Goal: Register for event/course

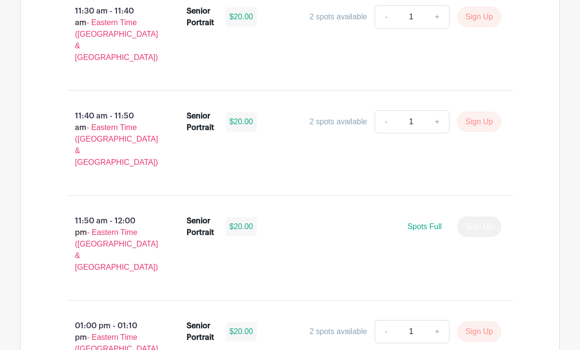
scroll to position [2940, 0]
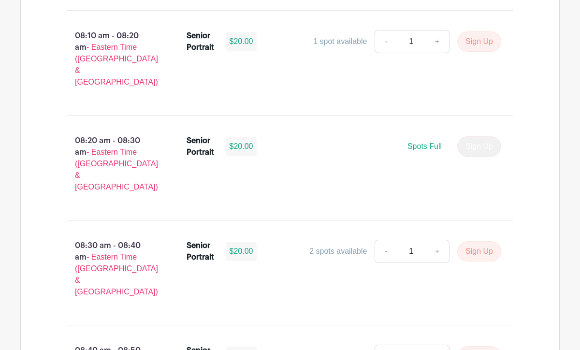
scroll to position [820, 0]
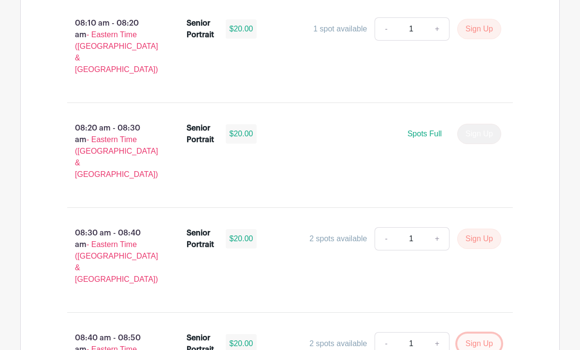
click at [462, 334] on button "Sign Up" at bounding box center [480, 344] width 44 height 20
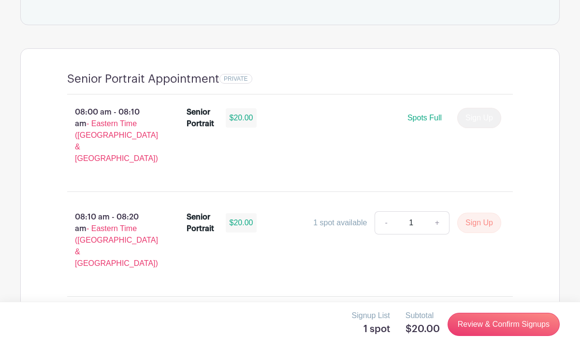
scroll to position [636, 0]
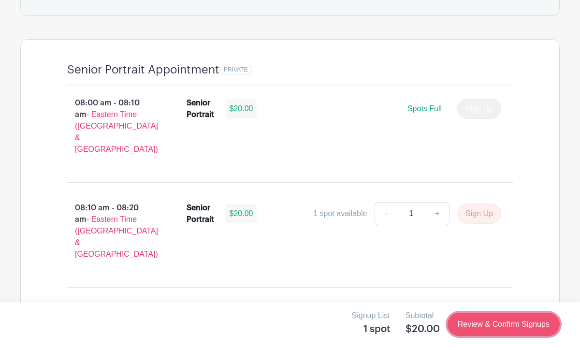
click at [473, 323] on link "Review & Confirm Signups" at bounding box center [504, 324] width 112 height 23
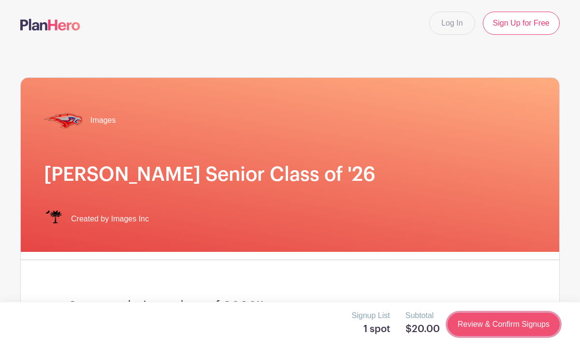
click at [473, 323] on link "Review & Confirm Signups" at bounding box center [504, 324] width 112 height 23
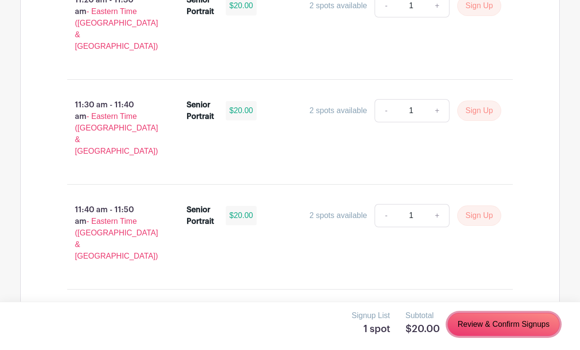
scroll to position [2940, 0]
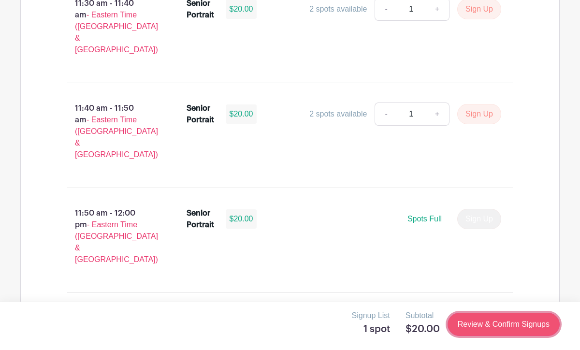
click at [486, 320] on link "Review & Confirm Signups" at bounding box center [504, 324] width 112 height 23
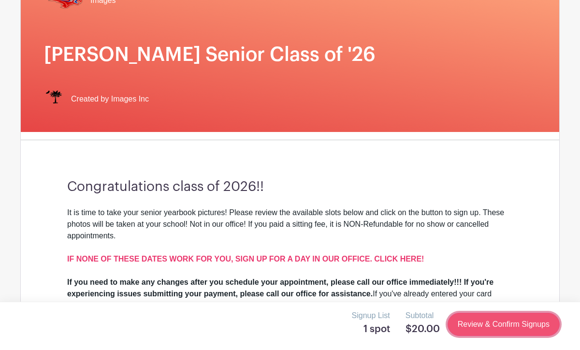
scroll to position [0, 0]
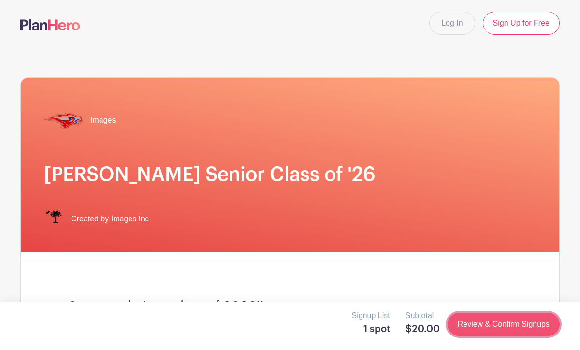
click at [486, 320] on link "Review & Confirm Signups" at bounding box center [504, 324] width 112 height 23
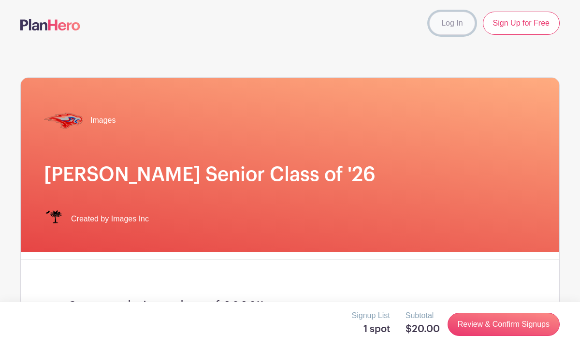
click at [460, 17] on link "Log In" at bounding box center [452, 23] width 45 height 23
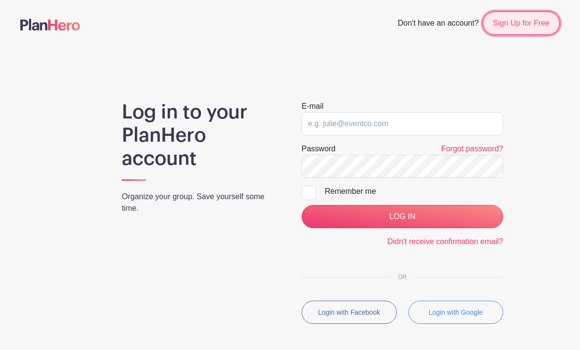
click at [522, 28] on link "Sign Up for Free" at bounding box center [521, 23] width 77 height 23
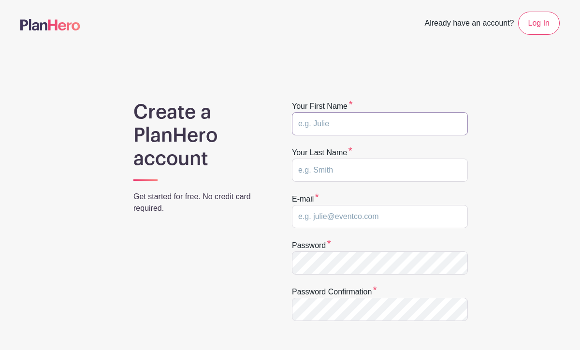
click at [372, 132] on input "text" at bounding box center [380, 123] width 176 height 23
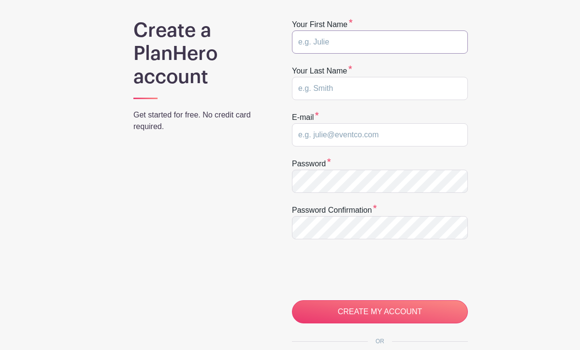
scroll to position [112, 0]
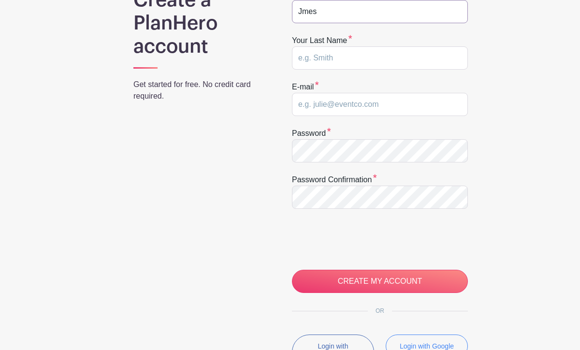
type input "Jmes"
click at [348, 61] on input "text" at bounding box center [380, 57] width 176 height 23
type input "Bozard"
click at [315, 105] on input "email" at bounding box center [380, 104] width 176 height 23
type input "Bozardjam2026@hammondschool.org"
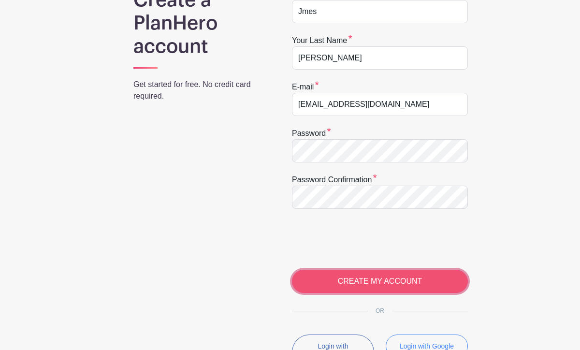
click at [348, 285] on input "CREATE MY ACCOUNT" at bounding box center [380, 281] width 176 height 23
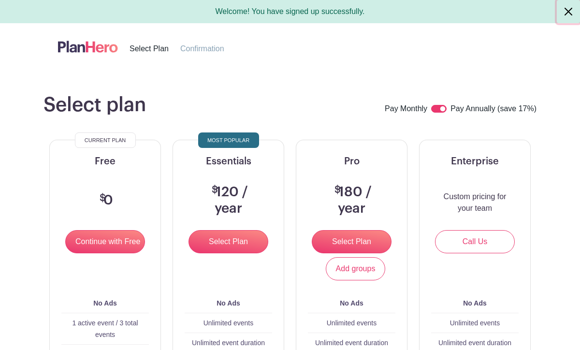
click at [570, 10] on button "Close" at bounding box center [568, 11] width 23 height 23
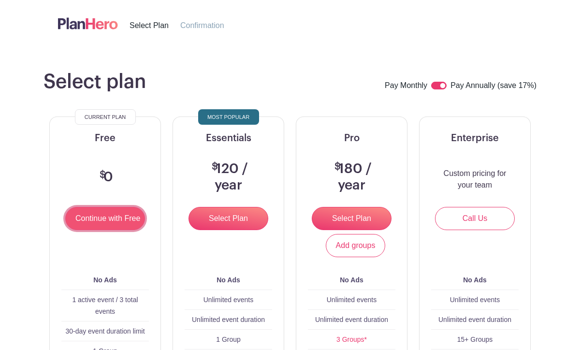
click at [119, 215] on input "Continue with Free" at bounding box center [105, 218] width 80 height 23
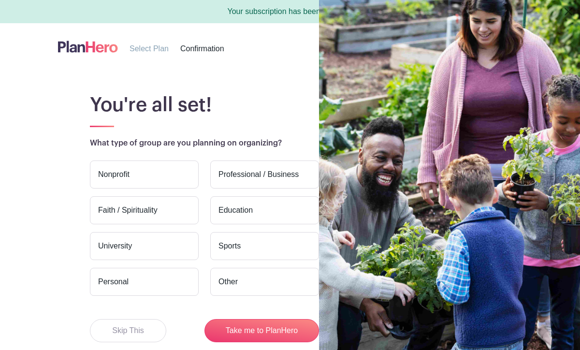
scroll to position [53, 0]
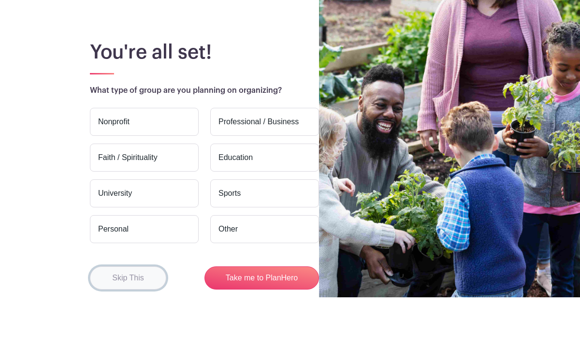
click at [139, 273] on button "Skip This" at bounding box center [128, 278] width 76 height 23
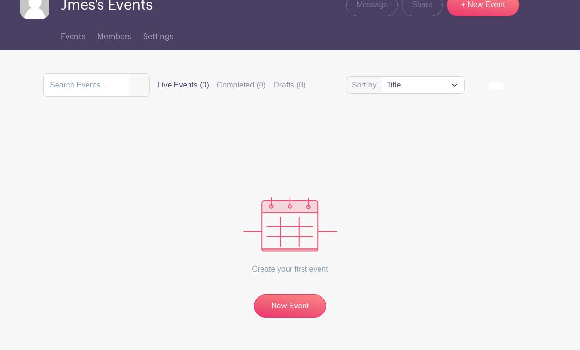
scroll to position [52, 0]
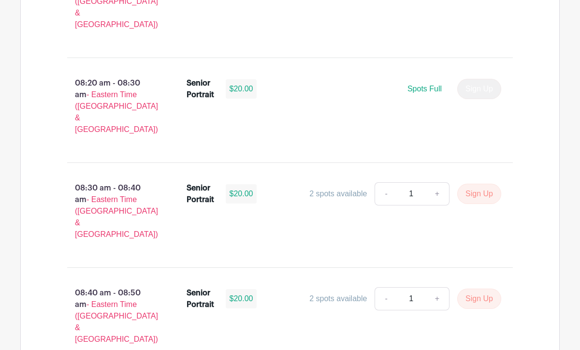
scroll to position [850, 0]
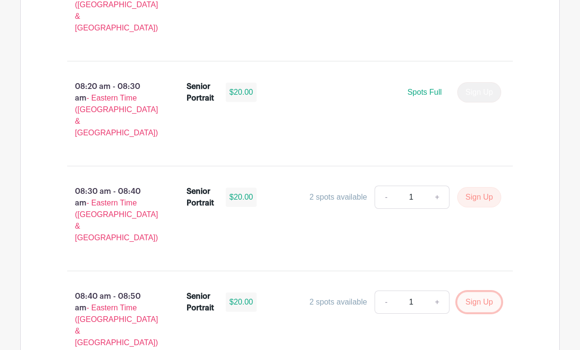
click at [477, 292] on button "Sign Up" at bounding box center [480, 302] width 44 height 20
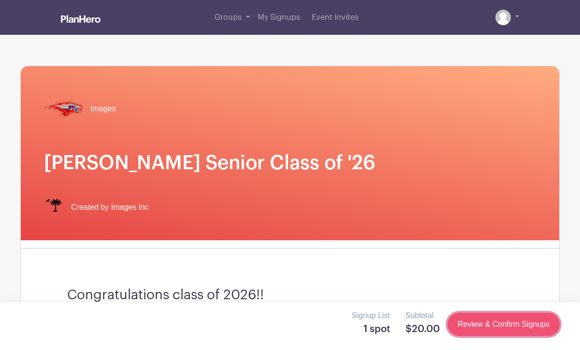
click at [484, 326] on link "Review & Confirm Signups" at bounding box center [504, 324] width 112 height 23
click at [521, 327] on link "Review & Confirm Signups" at bounding box center [504, 324] width 112 height 23
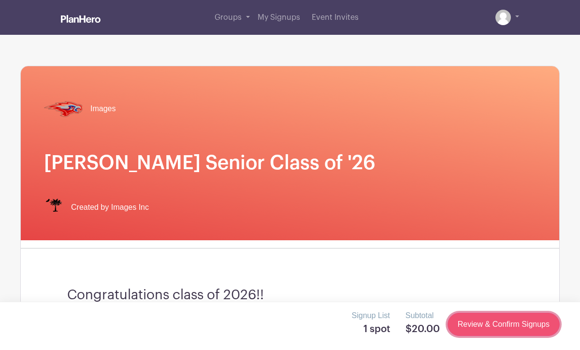
click at [521, 327] on link "Review & Confirm Signups" at bounding box center [504, 324] width 112 height 23
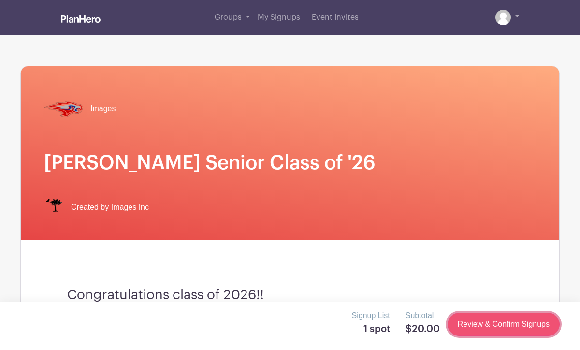
click at [521, 327] on link "Review & Confirm Signups" at bounding box center [504, 324] width 112 height 23
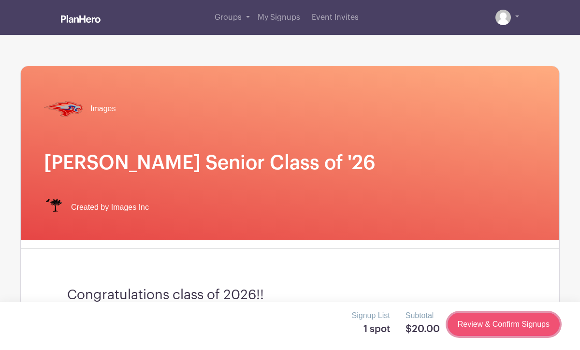
click at [521, 327] on link "Review & Confirm Signups" at bounding box center [504, 324] width 112 height 23
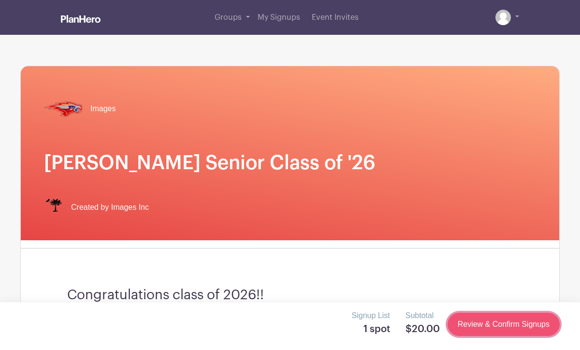
click at [521, 327] on link "Review & Confirm Signups" at bounding box center [504, 324] width 112 height 23
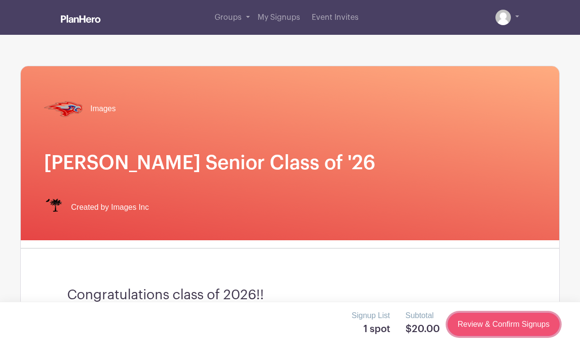
click at [521, 327] on link "Review & Confirm Signups" at bounding box center [504, 324] width 112 height 23
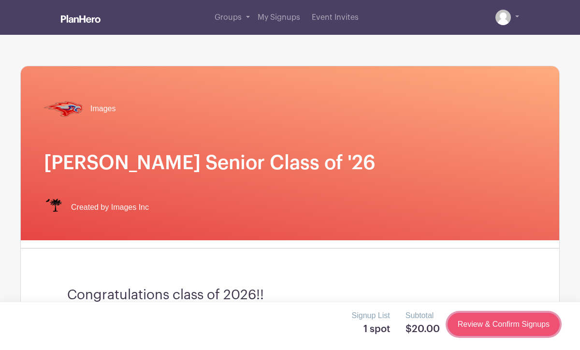
click at [521, 327] on link "Review & Confirm Signups" at bounding box center [504, 324] width 112 height 23
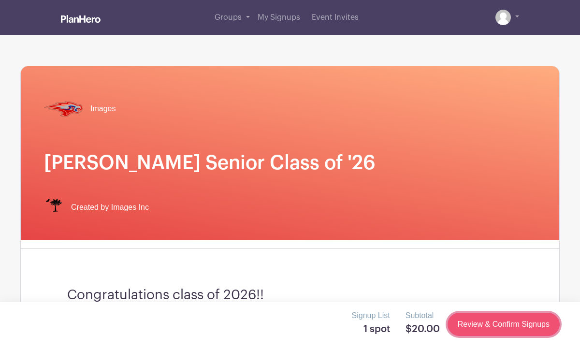
click at [521, 327] on link "Review & Confirm Signups" at bounding box center [504, 324] width 112 height 23
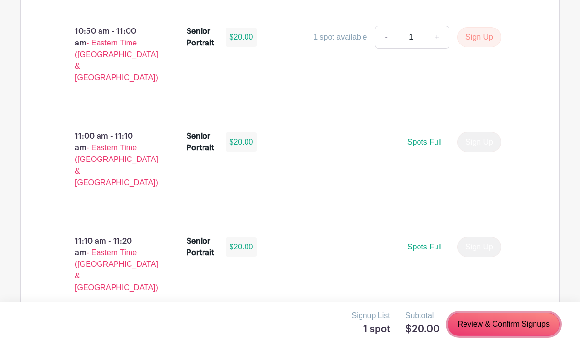
scroll to position [2928, 0]
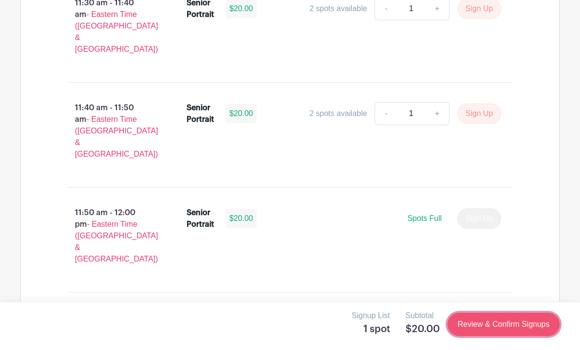
click at [491, 327] on link "Review & Confirm Signups" at bounding box center [504, 324] width 112 height 23
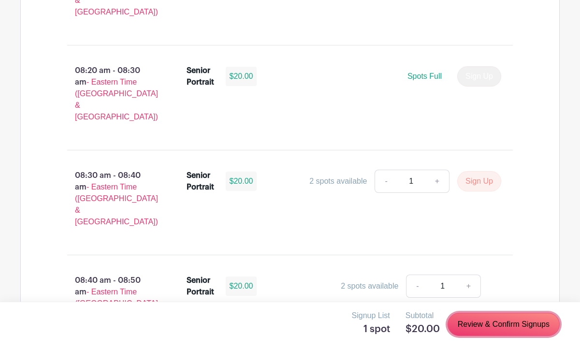
scroll to position [879, 0]
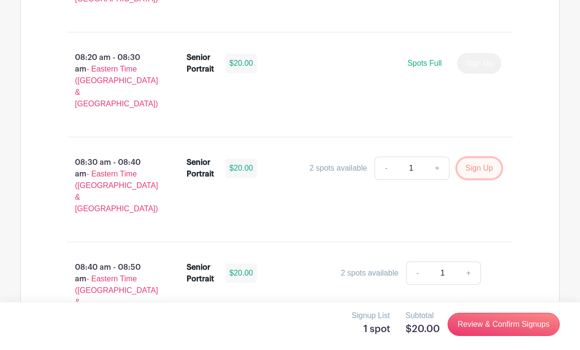
click at [470, 158] on button "Sign Up" at bounding box center [480, 168] width 44 height 20
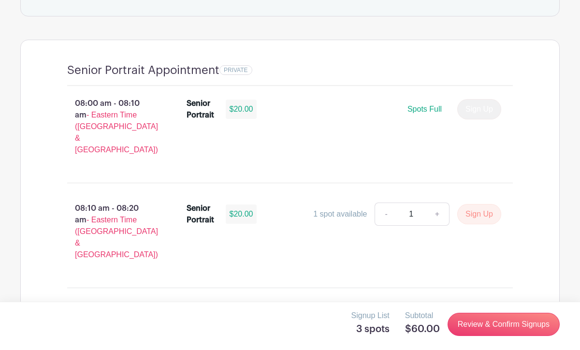
scroll to position [703, 0]
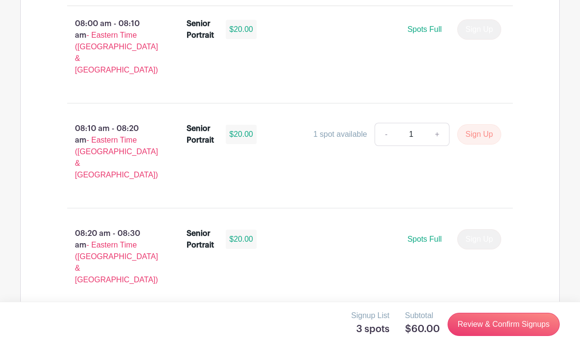
click at [413, 333] on link "-" at bounding box center [417, 344] width 22 height 23
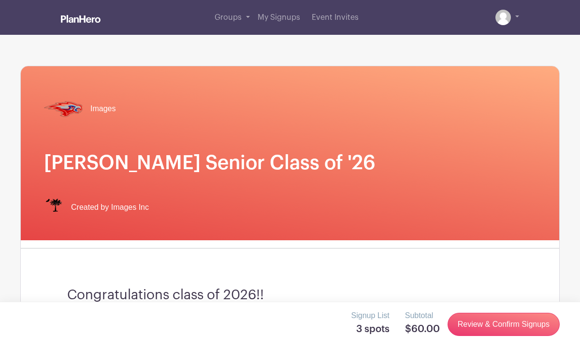
click at [386, 321] on p "Signup List" at bounding box center [371, 316] width 38 height 12
click at [405, 334] on h5 "$60.00" at bounding box center [422, 330] width 35 height 12
click at [242, 341] on div "Signup List 3 spots Subtotal $60.00 Review & Confirm Signups" at bounding box center [290, 326] width 580 height 48
click at [242, 319] on div "Signup List 3 spots Subtotal $60.00 Review & Confirm Signups" at bounding box center [290, 324] width 540 height 29
click at [378, 329] on h5 "3 spots" at bounding box center [371, 330] width 38 height 12
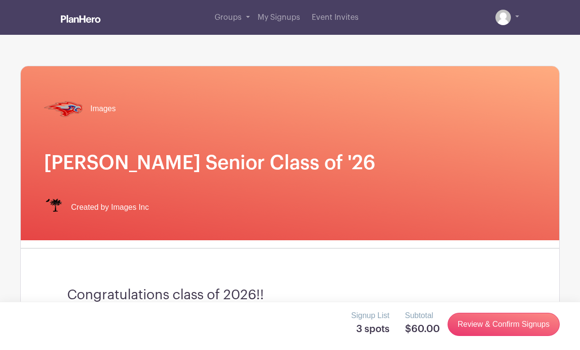
click at [403, 330] on div "Signup List 3 spots Subtotal $60.00 Review & Confirm Signups" at bounding box center [290, 324] width 540 height 29
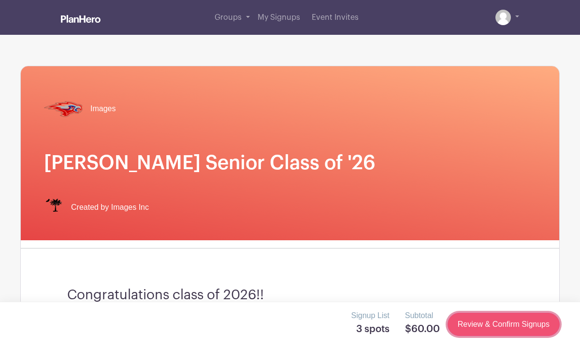
click at [465, 327] on link "Review & Confirm Signups" at bounding box center [504, 324] width 112 height 23
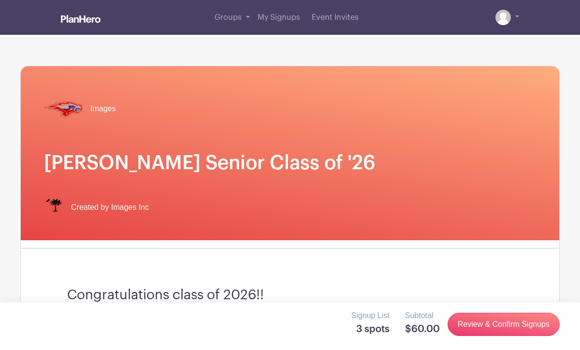
click at [210, 180] on div "Images Hammond Senior Class of '26 Created by Images Inc" at bounding box center [290, 153] width 539 height 174
click at [271, 16] on span "My Signups" at bounding box center [279, 18] width 43 height 8
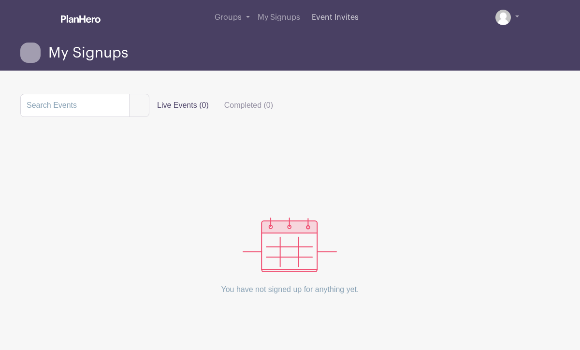
click at [330, 19] on span "Event Invites" at bounding box center [335, 18] width 47 height 8
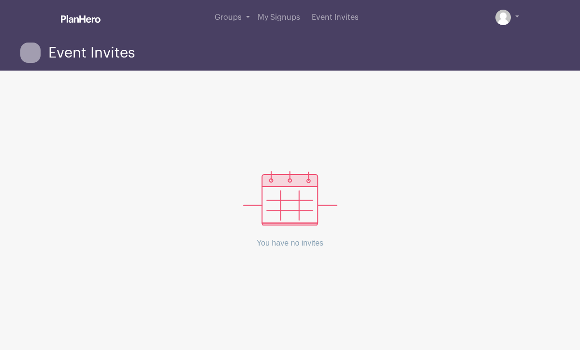
click at [530, 15] on div "Groups All Groups Jmes's Events My Signups Event Invites My account Logout" at bounding box center [290, 17] width 551 height 35
click at [512, 20] on link at bounding box center [508, 17] width 24 height 15
click at [517, 13] on link at bounding box center [508, 17] width 24 height 15
click at [503, 17] on img at bounding box center [503, 17] width 15 height 15
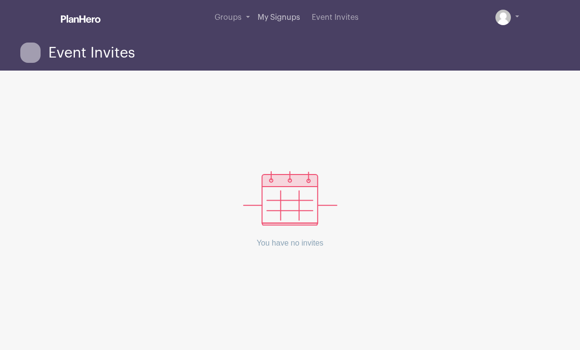
click at [300, 12] on link "My Signups" at bounding box center [279, 17] width 50 height 35
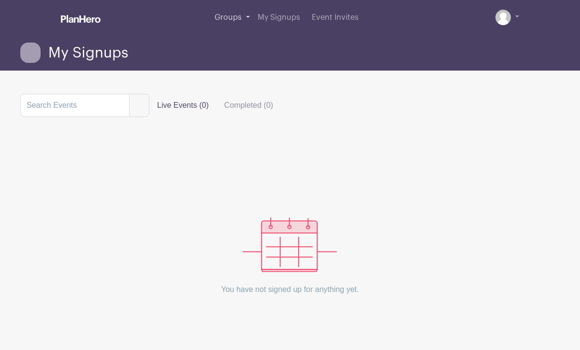
click at [231, 21] on span "Groups" at bounding box center [228, 18] width 27 height 8
click at [241, 17] on span "Groups" at bounding box center [228, 18] width 27 height 8
click at [249, 15] on link "Groups" at bounding box center [232, 17] width 43 height 35
click at [75, 52] on span "My Signups" at bounding box center [88, 53] width 80 height 16
click at [92, 106] on input "search" at bounding box center [74, 105] width 109 height 23
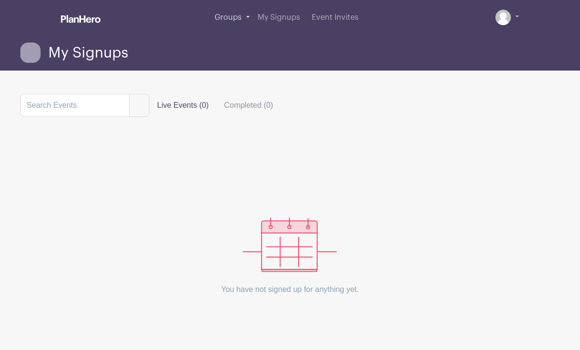
click at [246, 18] on link "Groups" at bounding box center [232, 17] width 43 height 35
click at [314, 16] on span "Event Invites" at bounding box center [335, 18] width 47 height 8
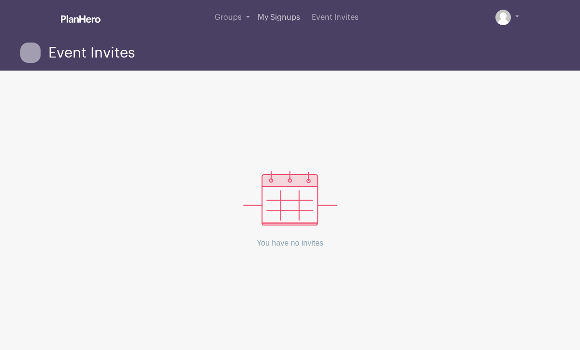
click at [297, 17] on span "My Signups" at bounding box center [279, 18] width 43 height 8
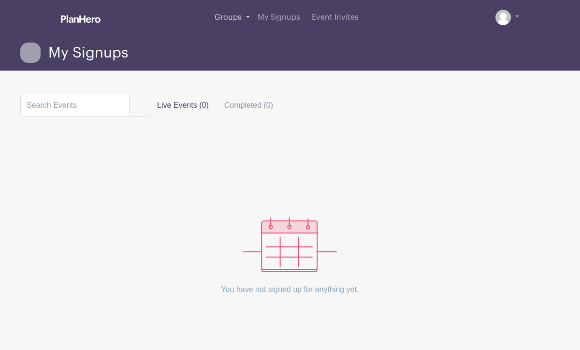
click at [239, 21] on span "Groups" at bounding box center [228, 18] width 27 height 8
click at [517, 15] on link at bounding box center [508, 17] width 24 height 15
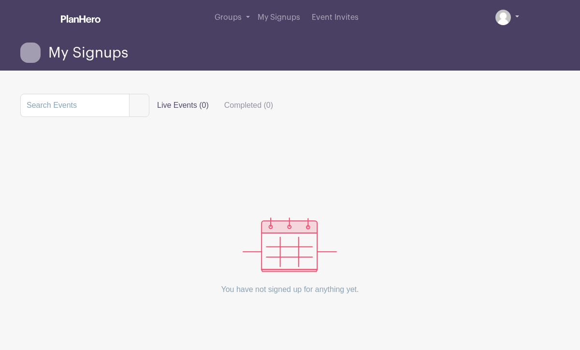
drag, startPoint x: 517, startPoint y: 15, endPoint x: 511, endPoint y: 15, distance: 6.3
click at [517, 15] on link at bounding box center [508, 17] width 24 height 15
click at [511, 15] on link at bounding box center [508, 17] width 24 height 15
